Goal: Information Seeking & Learning: Learn about a topic

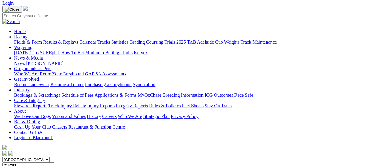
scroll to position [29, 0]
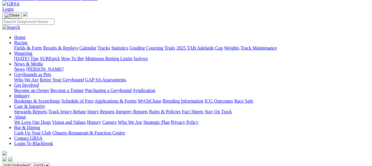
click at [74, 45] on link "Results & Replays" at bounding box center [60, 47] width 35 height 5
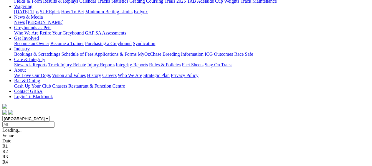
scroll to position [88, 0]
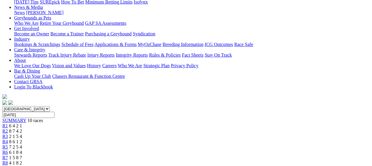
scroll to position [59, 0]
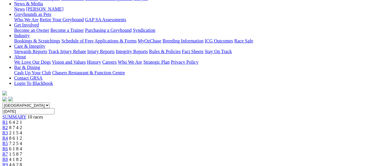
scroll to position [88, 0]
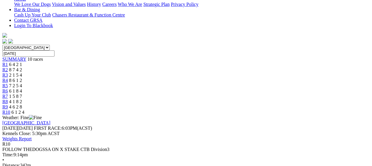
scroll to position [29, 0]
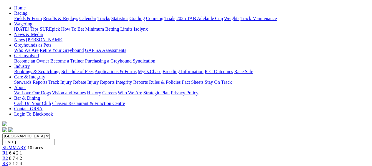
scroll to position [0, 0]
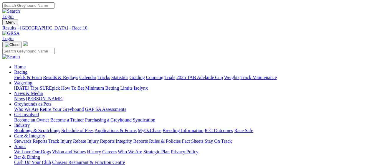
click at [27, 75] on link "Fields & Form" at bounding box center [28, 77] width 28 height 5
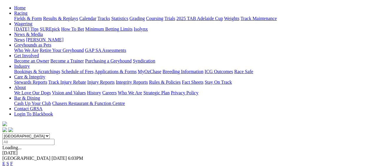
scroll to position [88, 0]
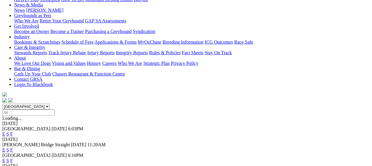
click at [13, 147] on link "F" at bounding box center [11, 149] width 3 height 5
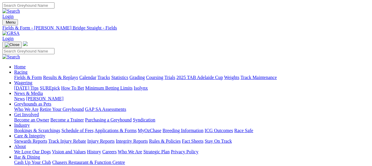
click at [29, 75] on link "Fields & Form" at bounding box center [28, 77] width 28 height 5
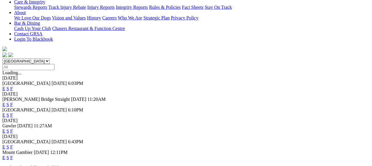
scroll to position [147, 0]
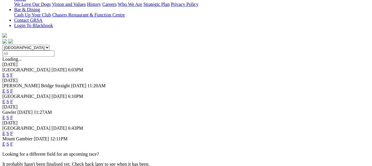
click at [13, 99] on link "F" at bounding box center [11, 101] width 3 height 5
